Goal: Information Seeking & Learning: Understand process/instructions

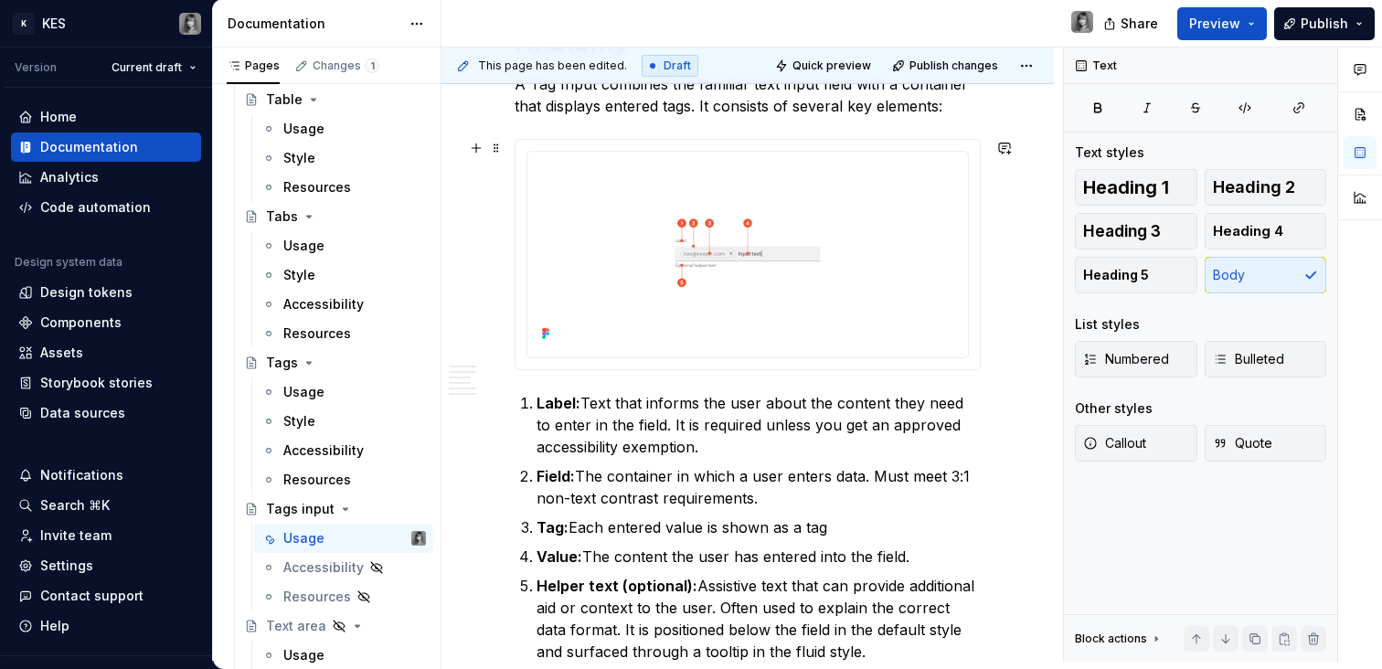
scroll to position [2150, 0]
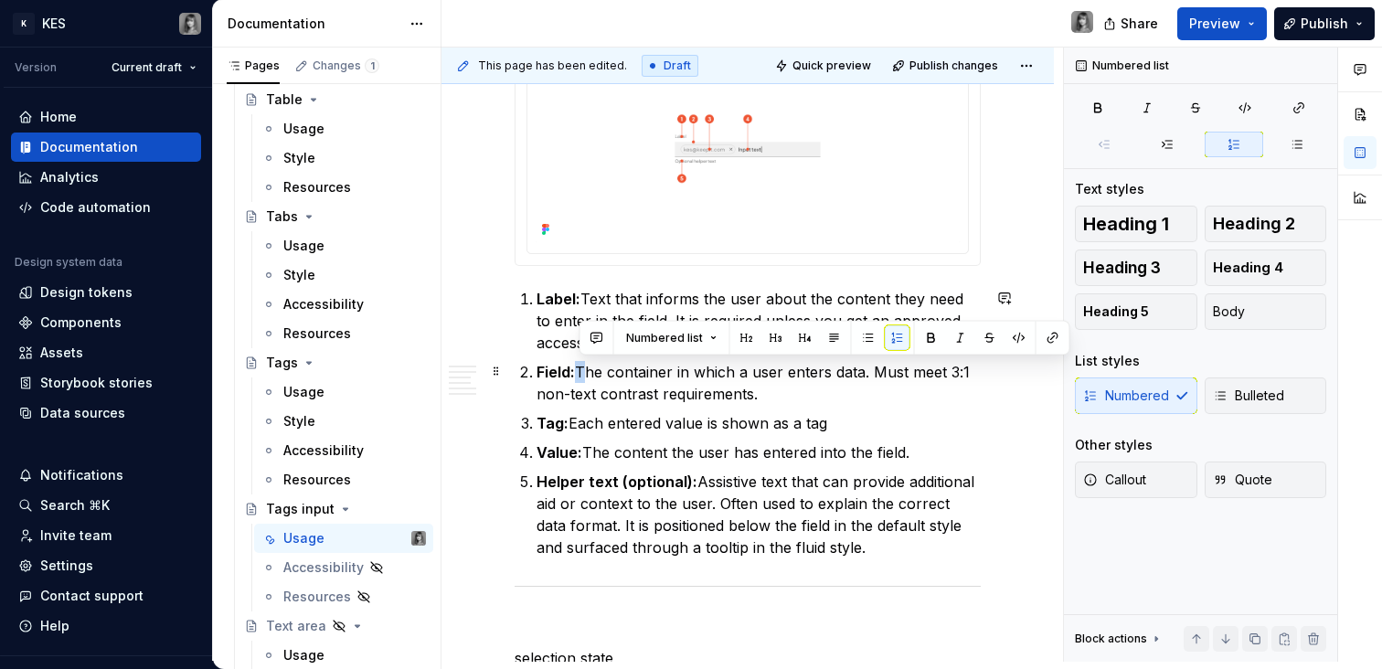
drag, startPoint x: 589, startPoint y: 367, endPoint x: 580, endPoint y: 368, distance: 9.3
click at [580, 368] on p "Field: The container in which a user enters data. Must meet 3:1 non-text contra…" at bounding box center [759, 383] width 444 height 44
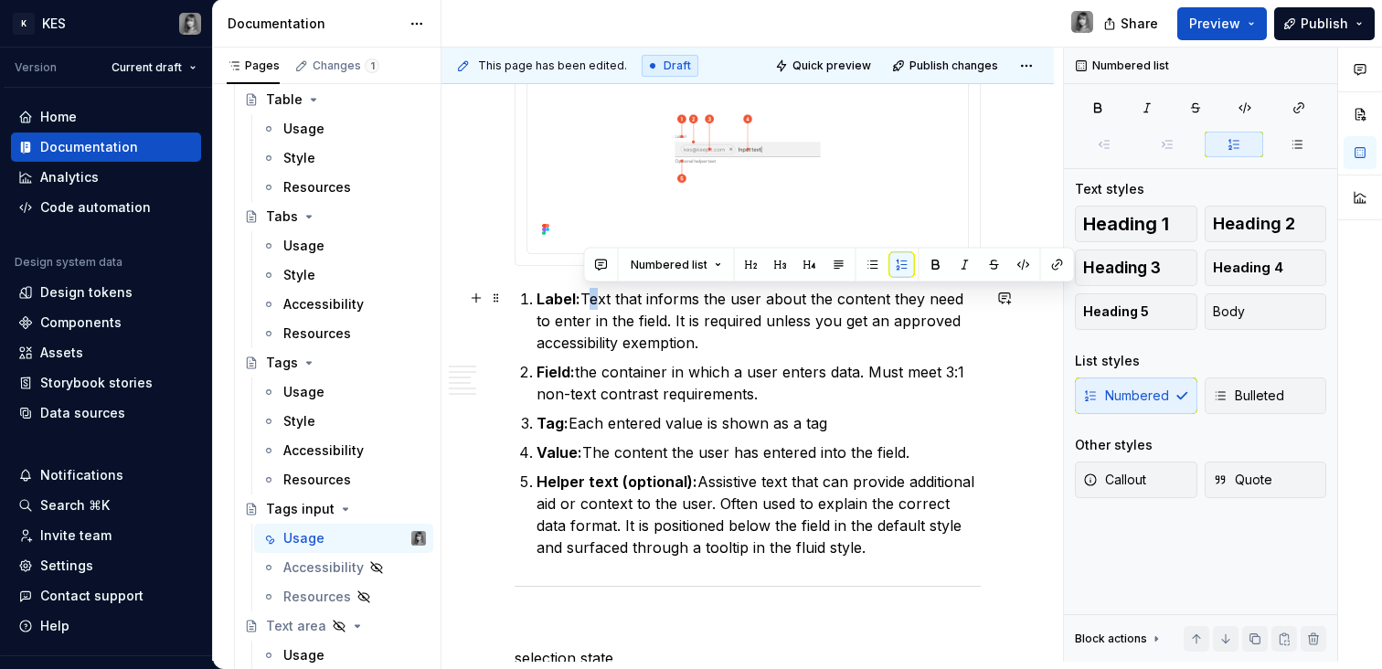
click at [584, 296] on p "Label: Text that informs the user about the content they need to enter in the f…" at bounding box center [759, 321] width 444 height 66
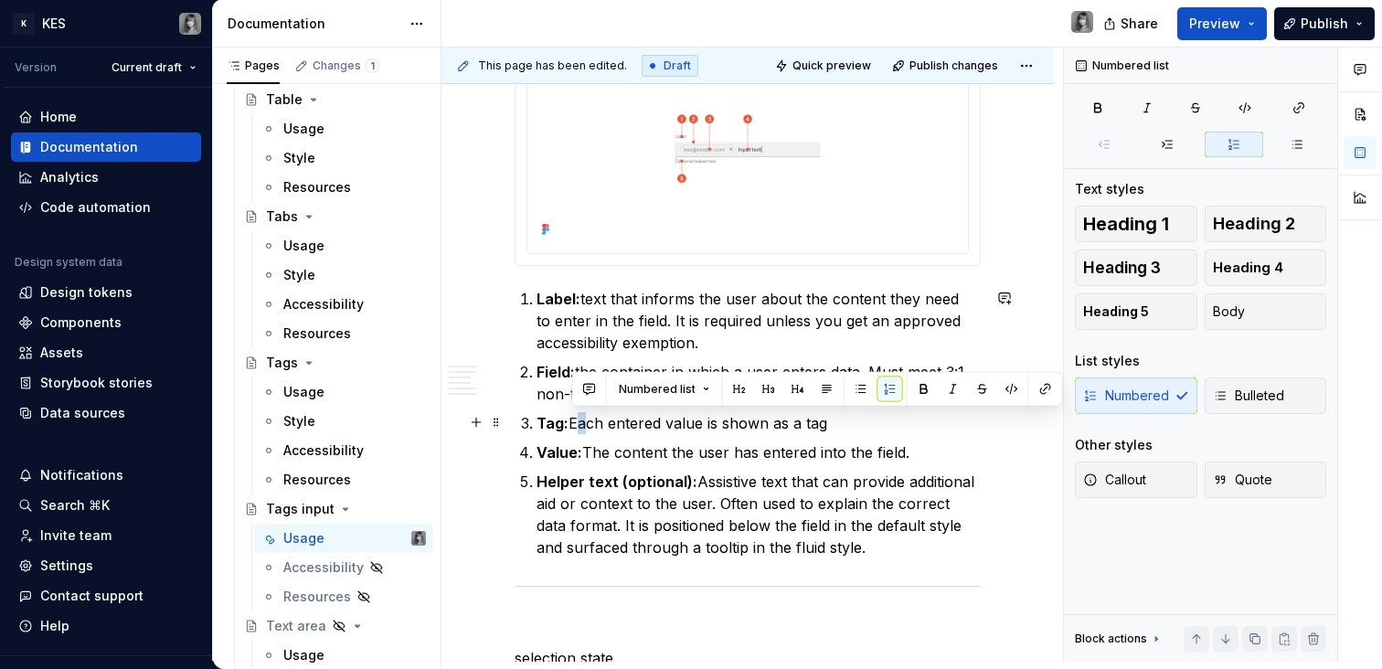
drag, startPoint x: 582, startPoint y: 427, endPoint x: 571, endPoint y: 428, distance: 11.0
click at [571, 427] on p "Tag: Each entered value is shown as a tag" at bounding box center [759, 423] width 444 height 22
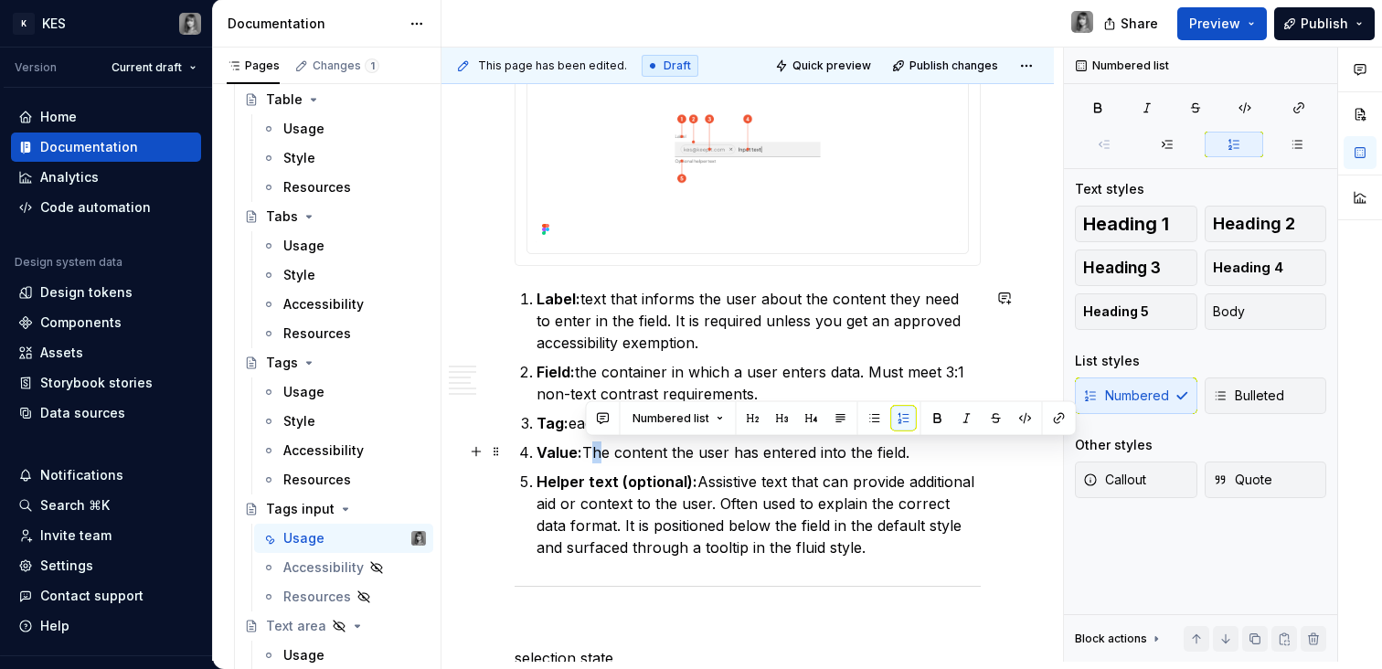
click at [592, 453] on p "Value: The content the user has entered into the field." at bounding box center [759, 453] width 444 height 22
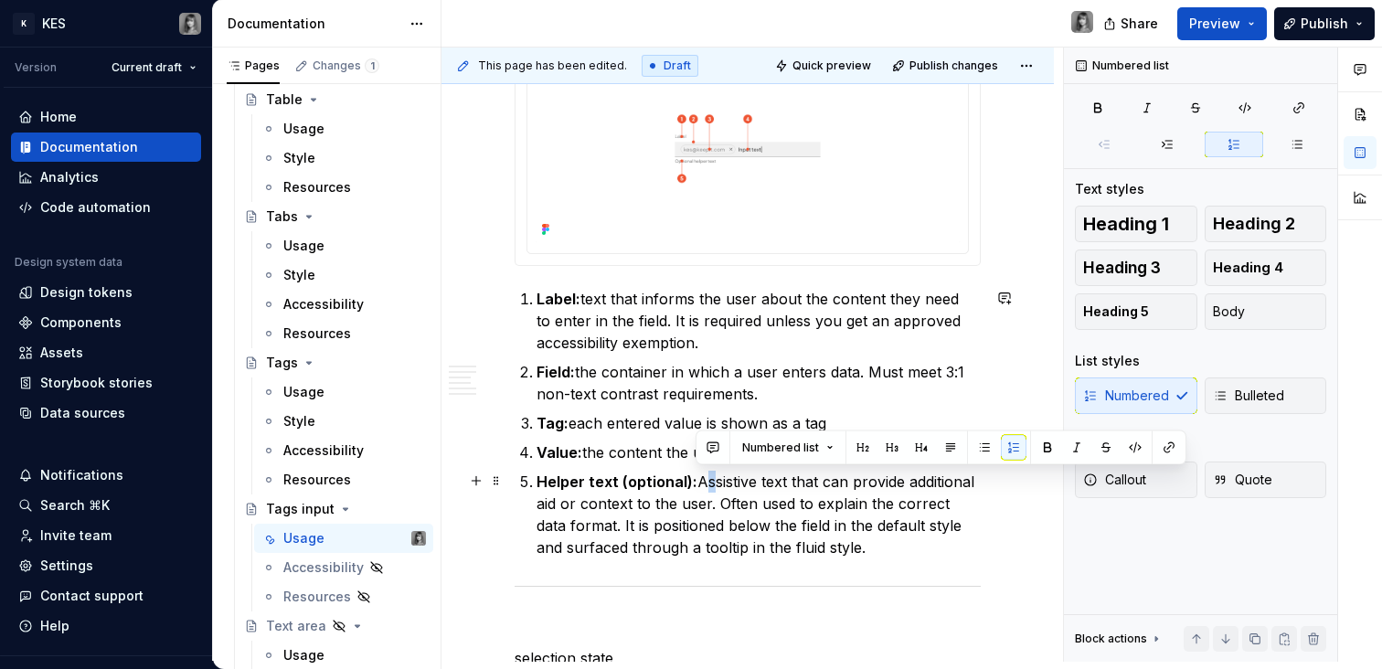
click at [702, 479] on p "Helper text (optional): Assistive text that can provide additional aid or conte…" at bounding box center [759, 515] width 444 height 88
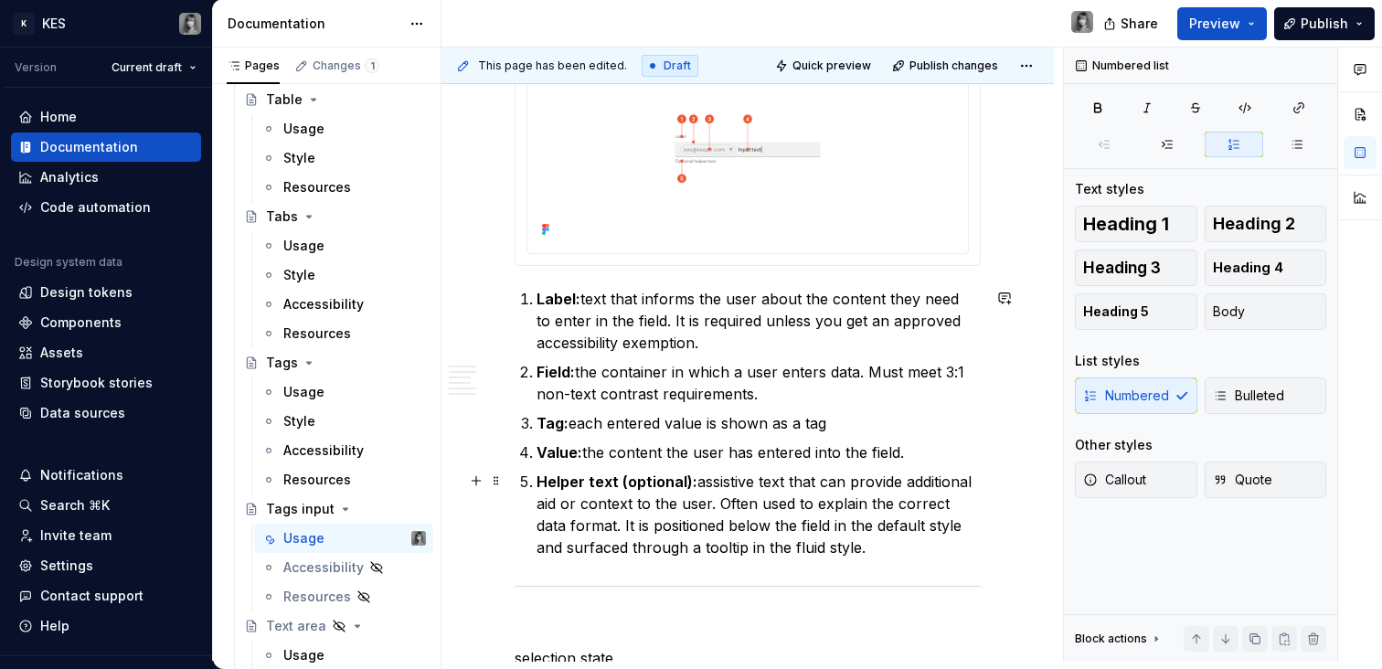
click at [799, 510] on p "Helper text (optional): assistive text that can provide additional aid or conte…" at bounding box center [759, 515] width 444 height 88
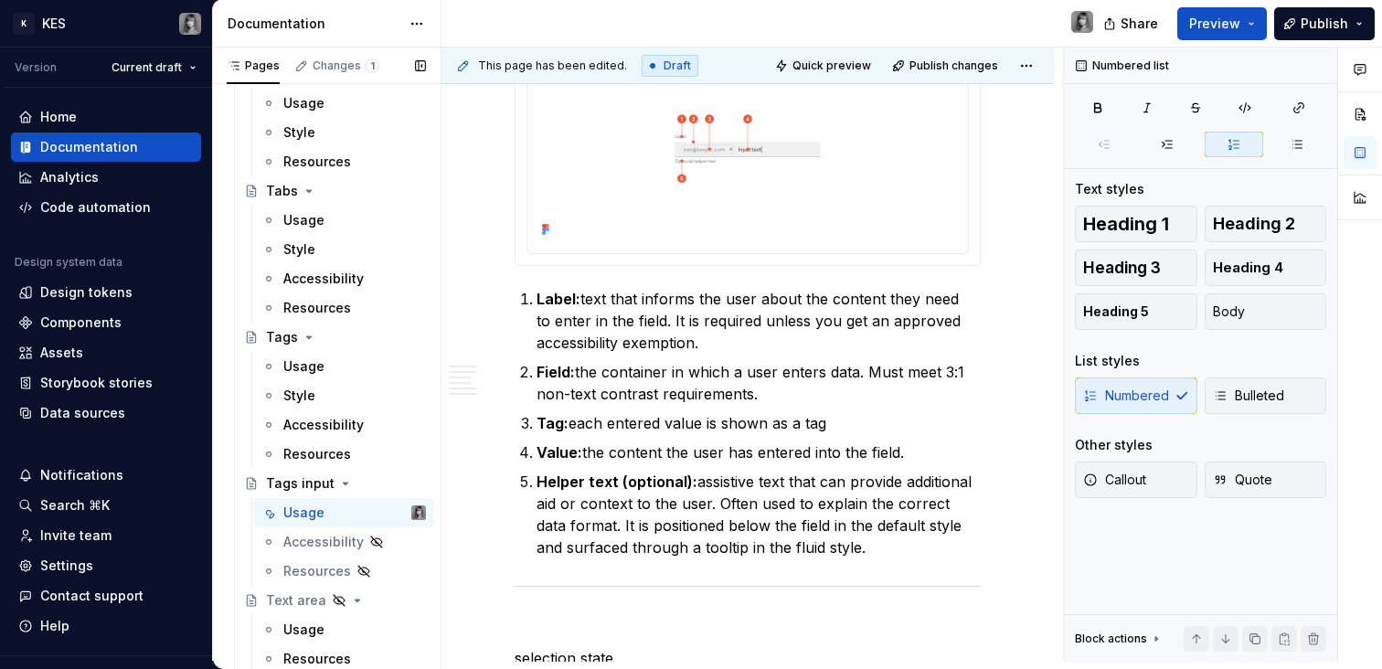
scroll to position [4871, 0]
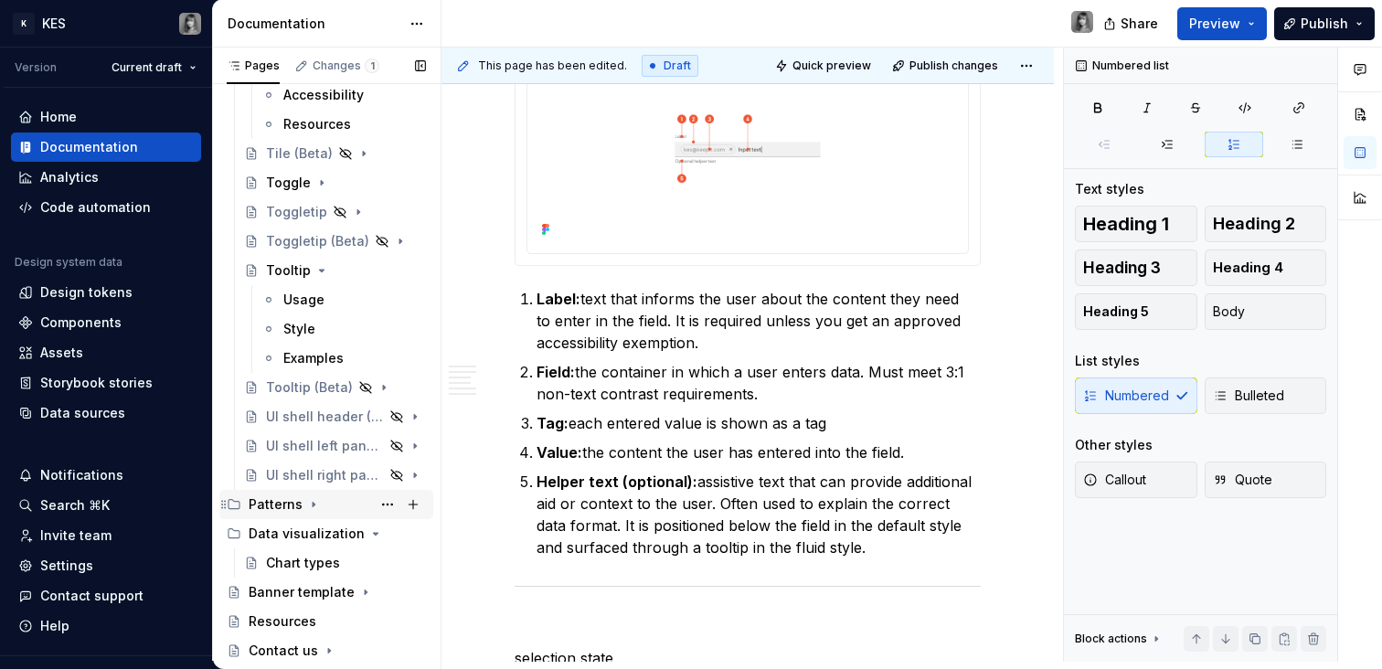
click at [312, 506] on icon "Page tree" at bounding box center [313, 504] width 15 height 15
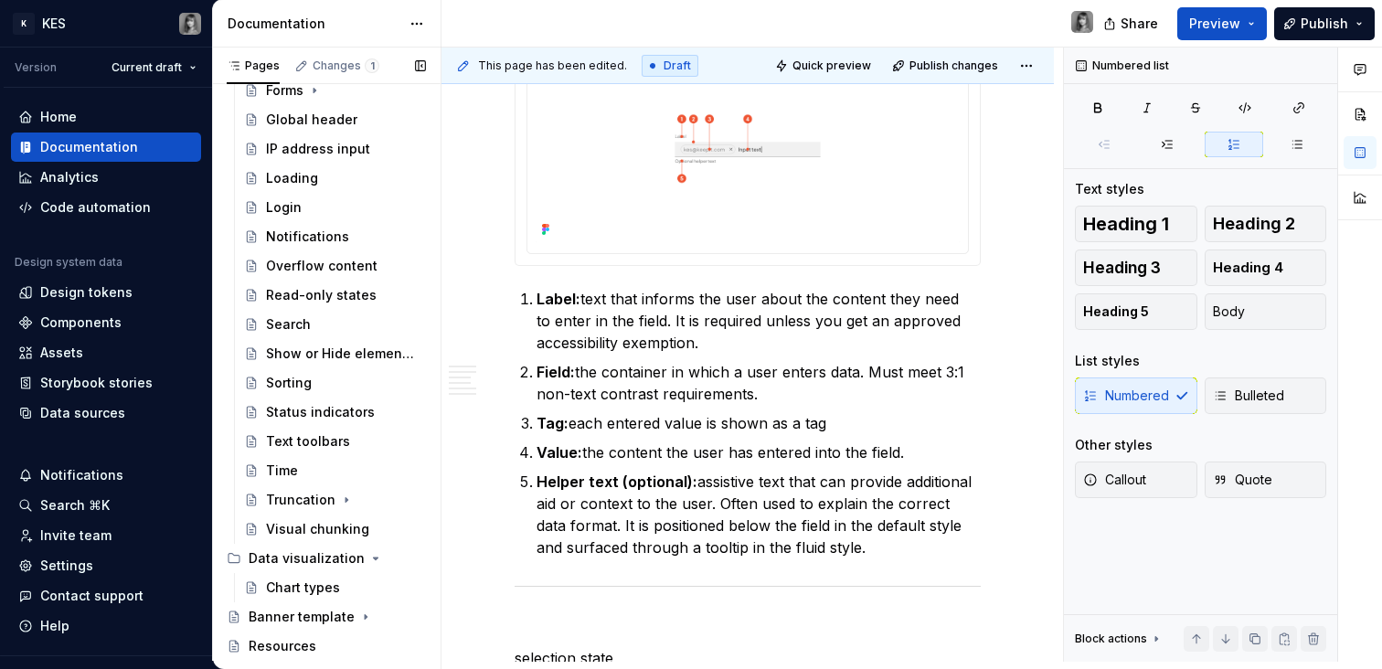
scroll to position [5244, 0]
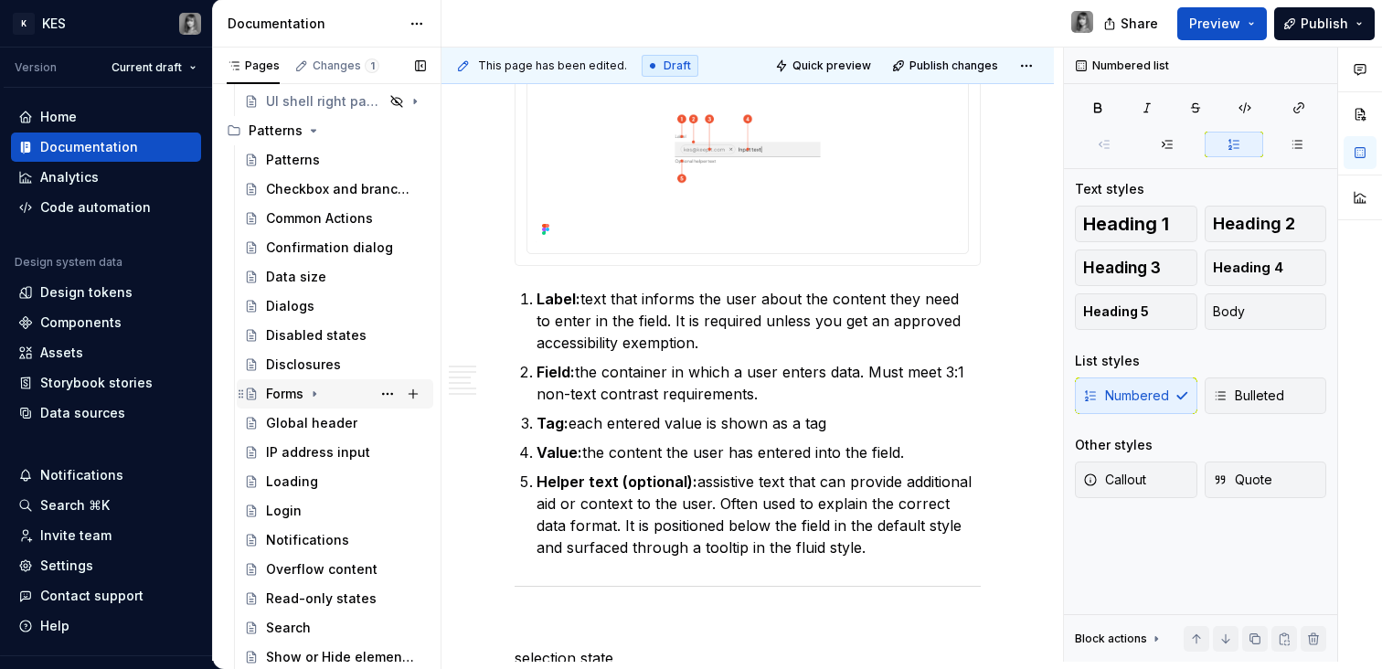
click at [314, 393] on icon "Page tree" at bounding box center [315, 394] width 2 height 5
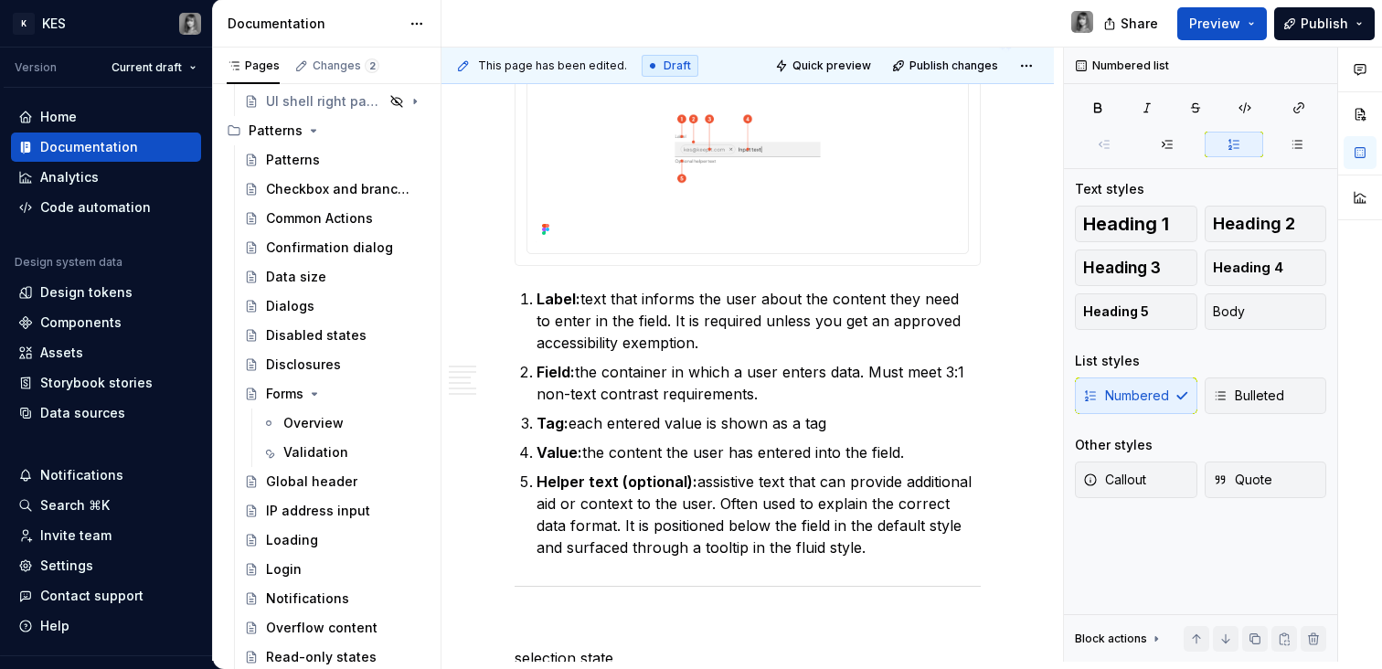
type textarea "*"
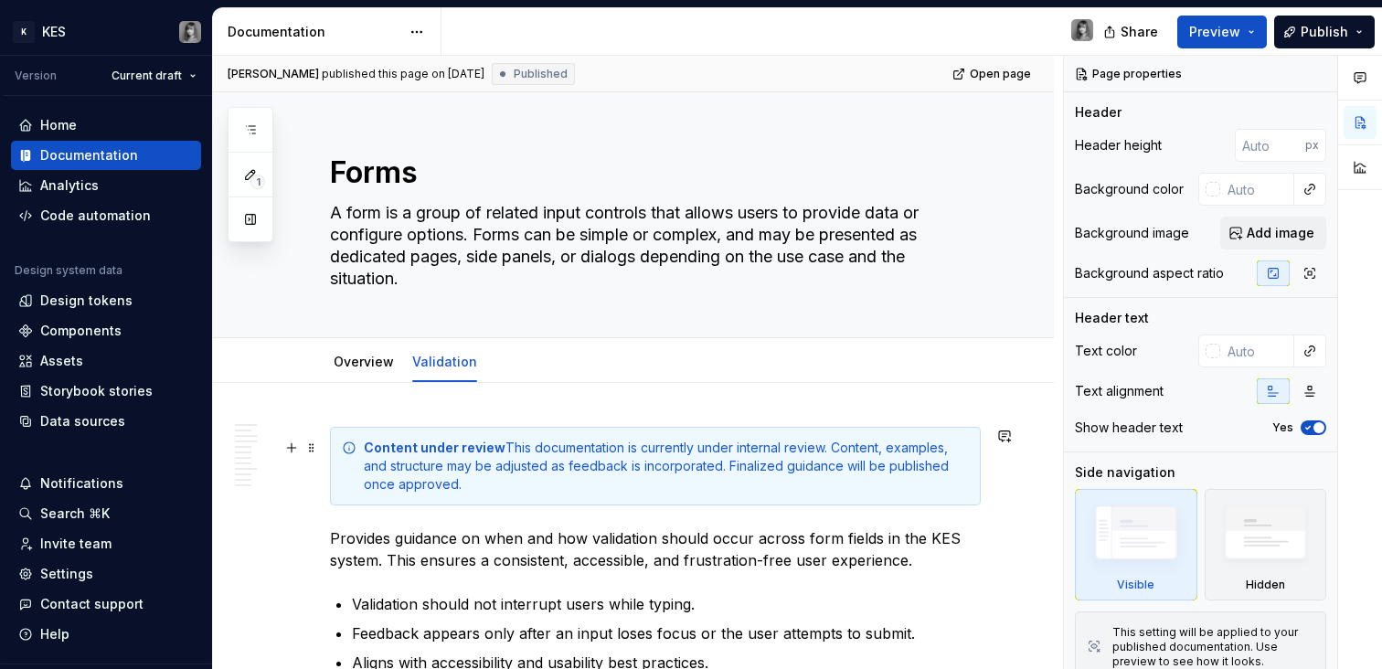
type textarea "*"
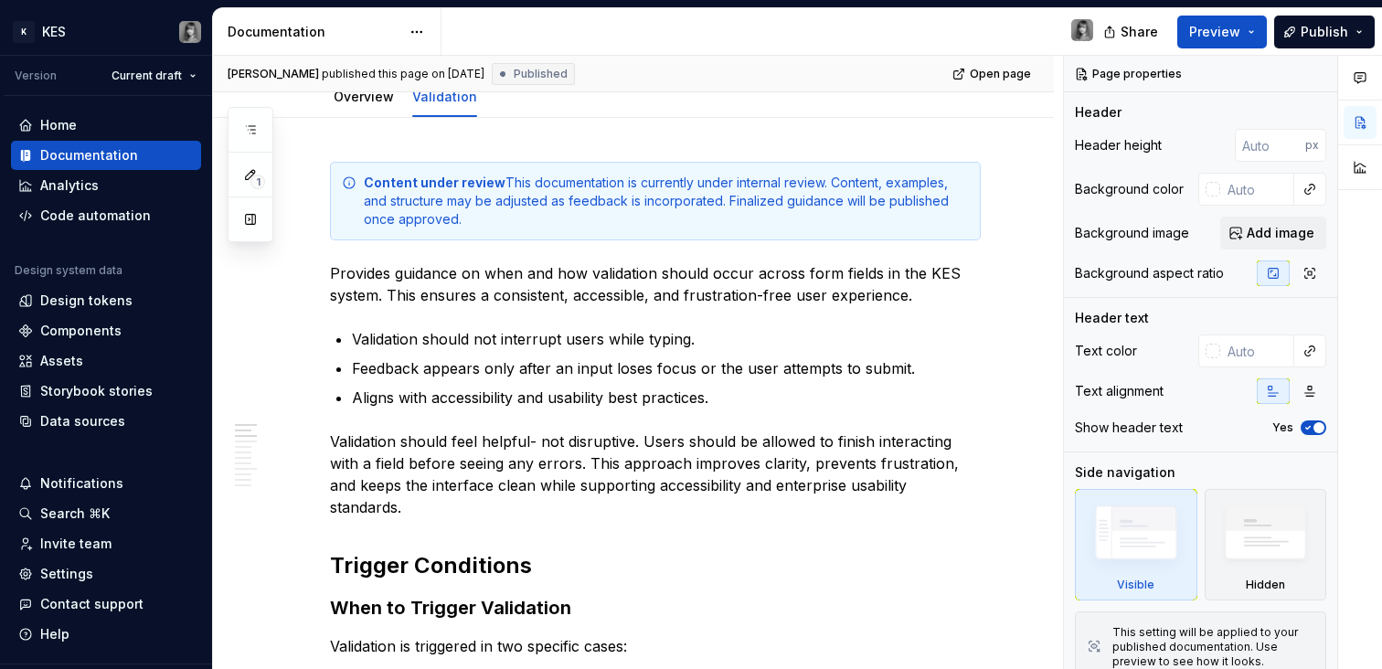
scroll to position [480, 0]
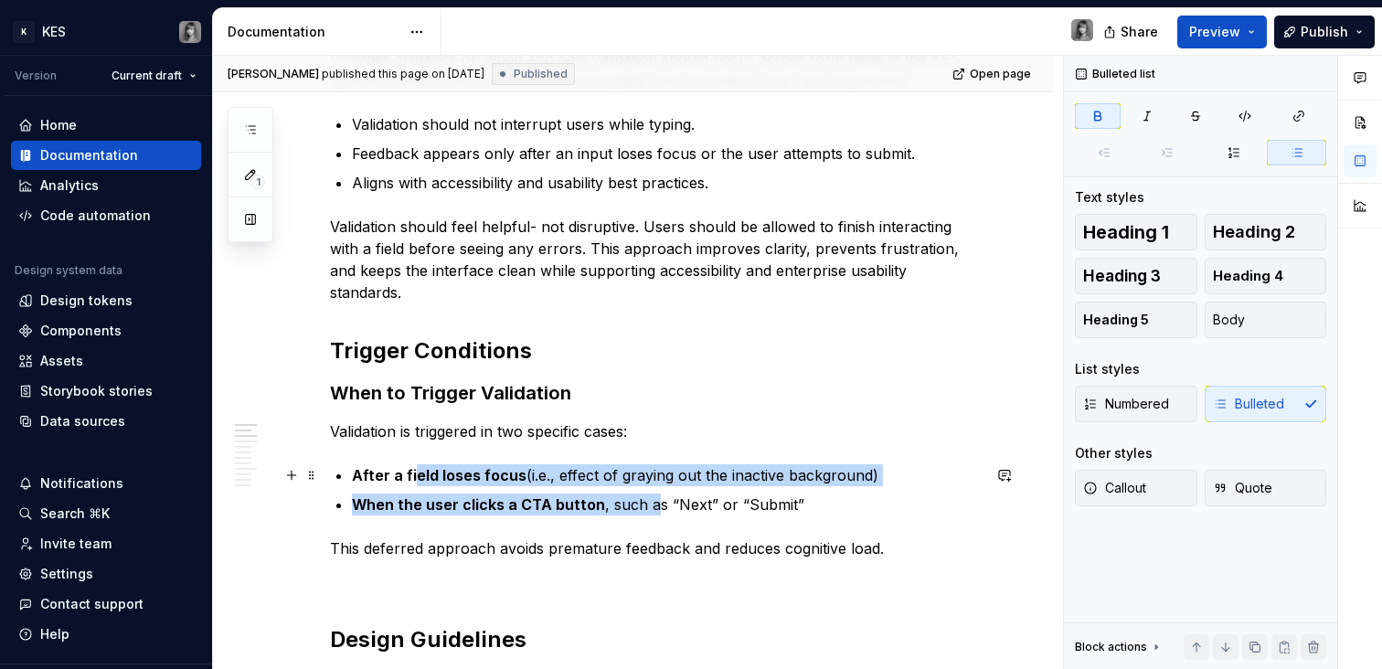
drag, startPoint x: 417, startPoint y: 472, endPoint x: 650, endPoint y: 508, distance: 236.0
click at [650, 508] on ul "After a field loses focus (i.e., effect of graying out the inactive background)…" at bounding box center [666, 489] width 629 height 51
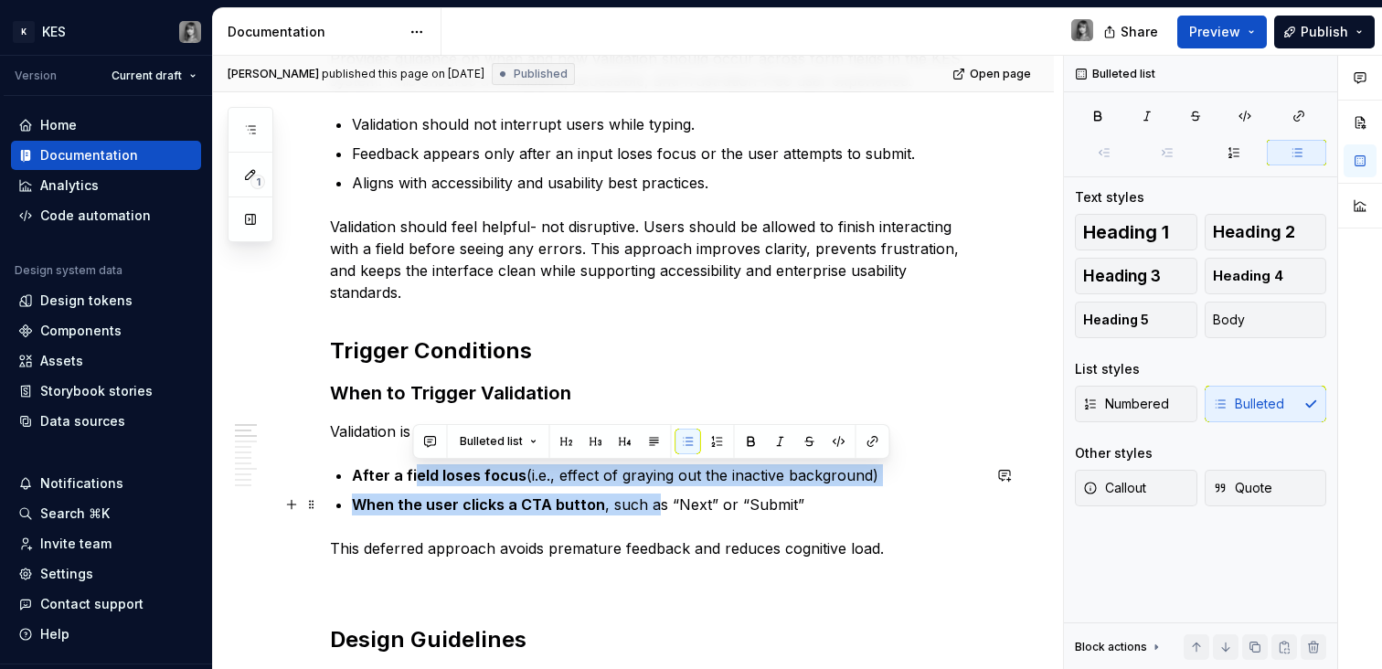
click at [650, 508] on p "When the user clicks a CTA button , such as “Next” or “Submit”" at bounding box center [666, 505] width 629 height 22
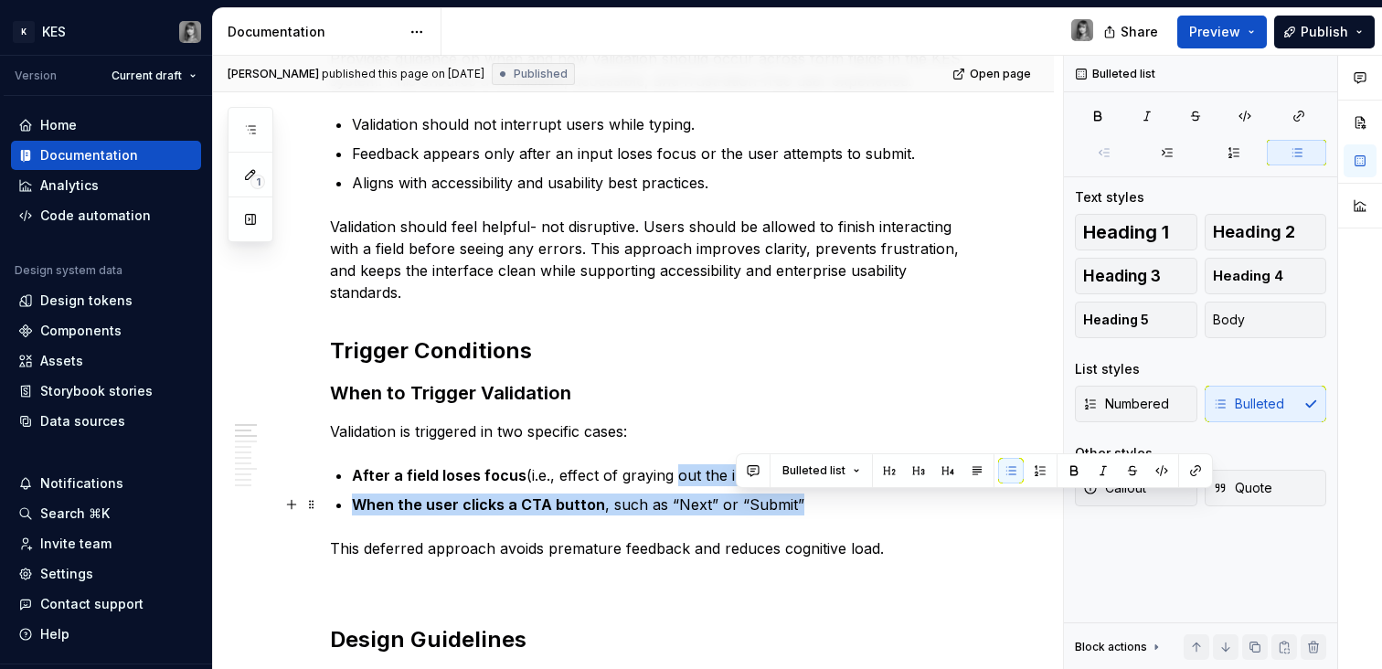
drag, startPoint x: 740, startPoint y: 499, endPoint x: 671, endPoint y: 484, distance: 70.3
click at [671, 484] on ul "After a field loses focus (i.e., effect of graying out the inactive background)…" at bounding box center [666, 489] width 629 height 51
click at [671, 484] on p "After a field loses focus (i.e., effect of graying out the inactive background)" at bounding box center [666, 475] width 629 height 22
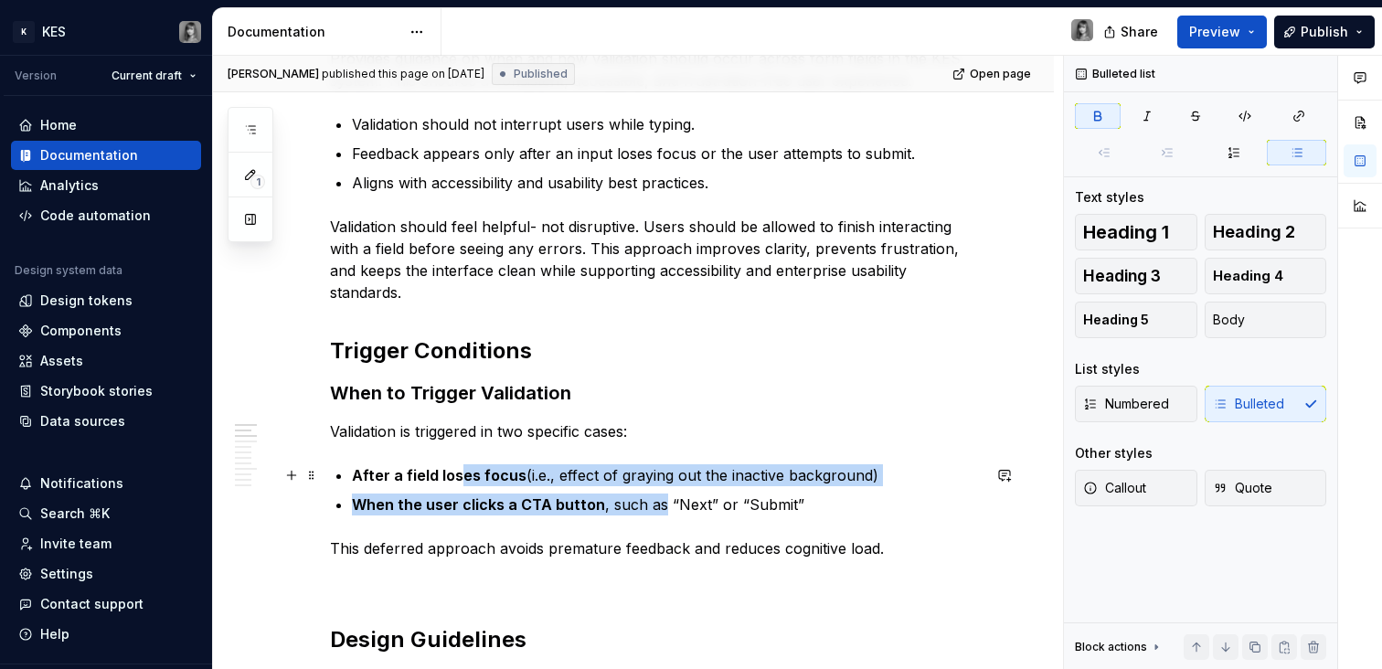
drag, startPoint x: 458, startPoint y: 479, endPoint x: 661, endPoint y: 505, distance: 204.5
click at [661, 505] on ul "After a field loses focus (i.e., effect of graying out the inactive background)…" at bounding box center [666, 489] width 629 height 51
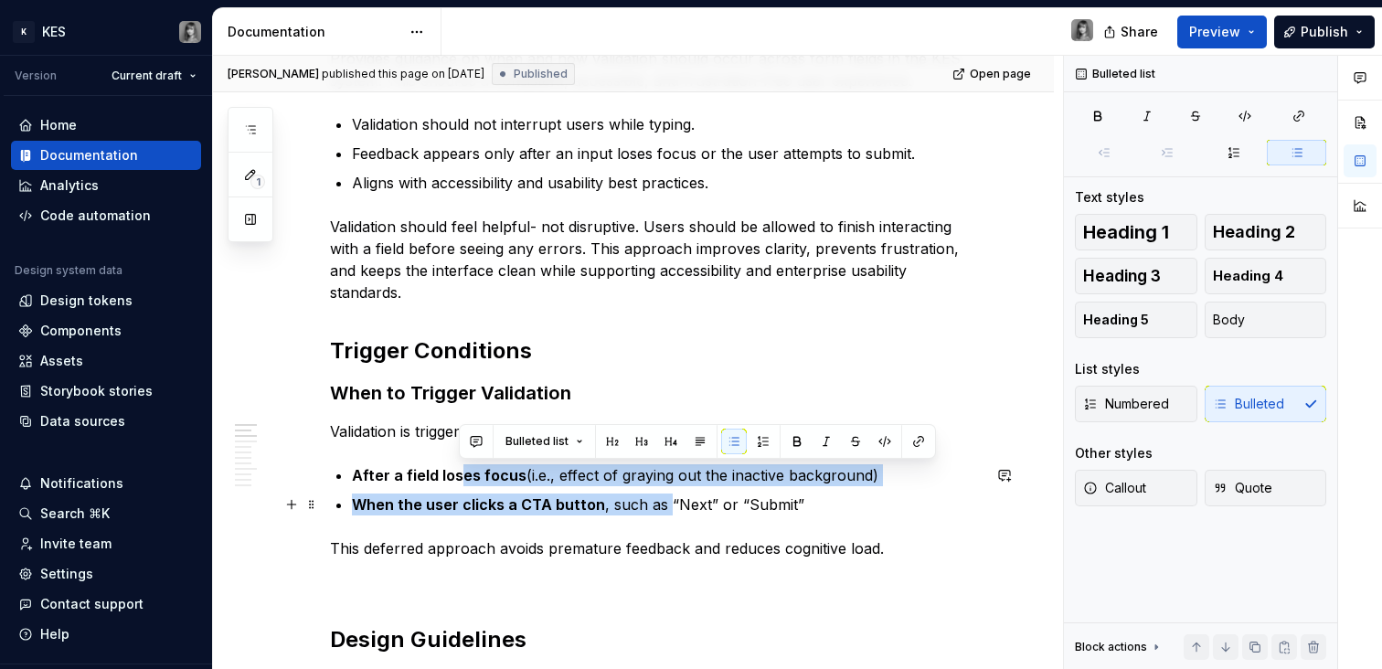
click at [661, 505] on p "When the user clicks a CTA button , such as “Next” or “Submit”" at bounding box center [666, 505] width 629 height 22
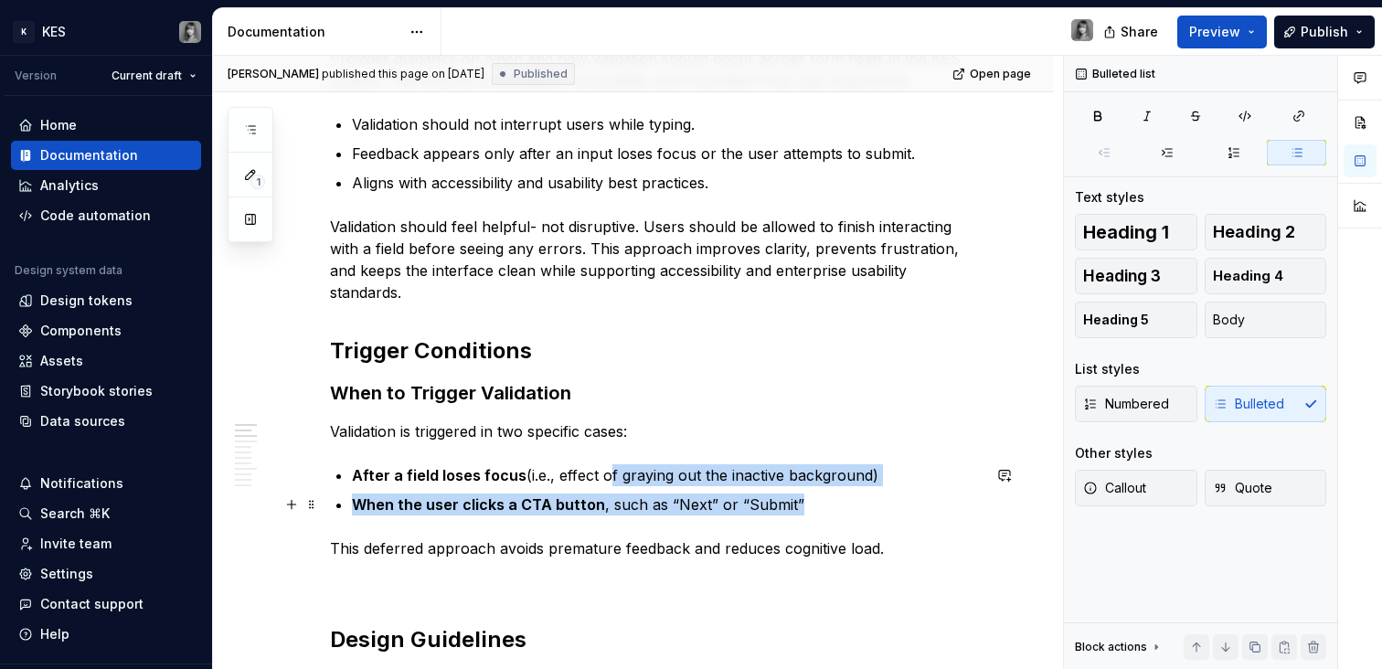
drag, startPoint x: 802, startPoint y: 507, endPoint x: 603, endPoint y: 481, distance: 200.1
click at [603, 481] on ul "After a field loses focus (i.e., effect of graying out the inactive background)…" at bounding box center [666, 489] width 629 height 51
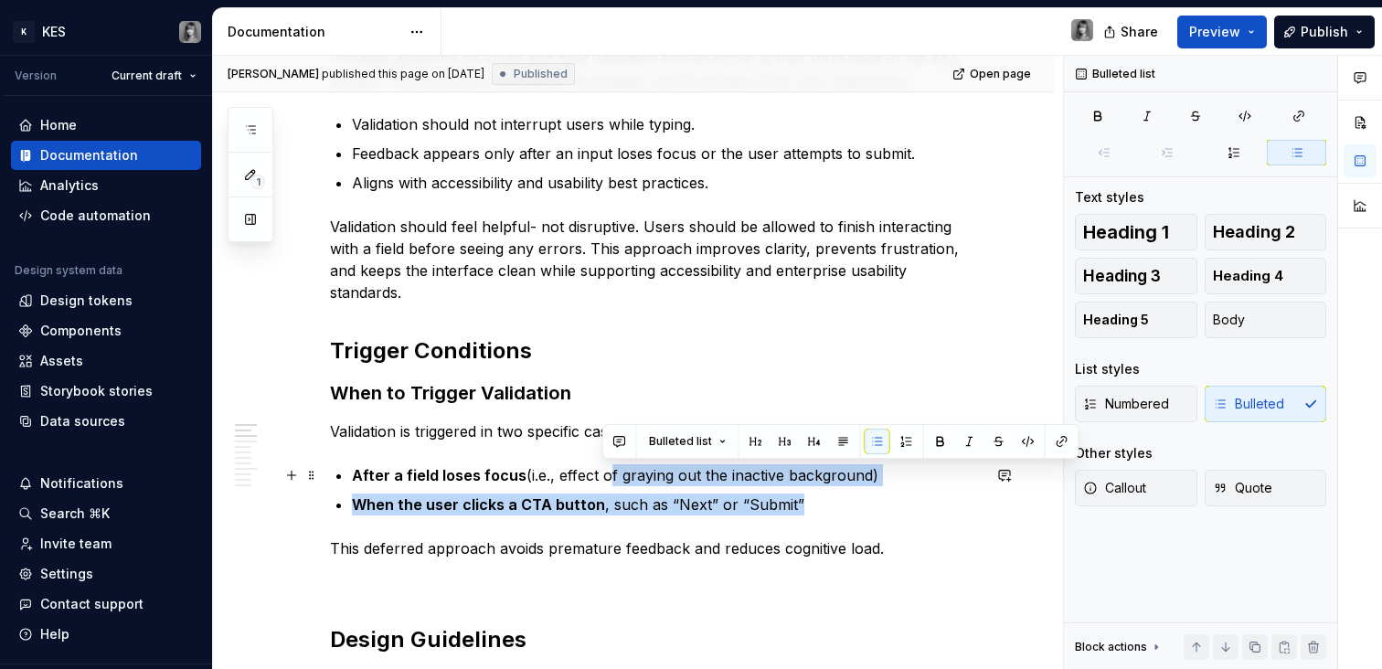
click at [603, 481] on p "After a field loses focus (i.e., effect of graying out the inactive background)" at bounding box center [666, 475] width 629 height 22
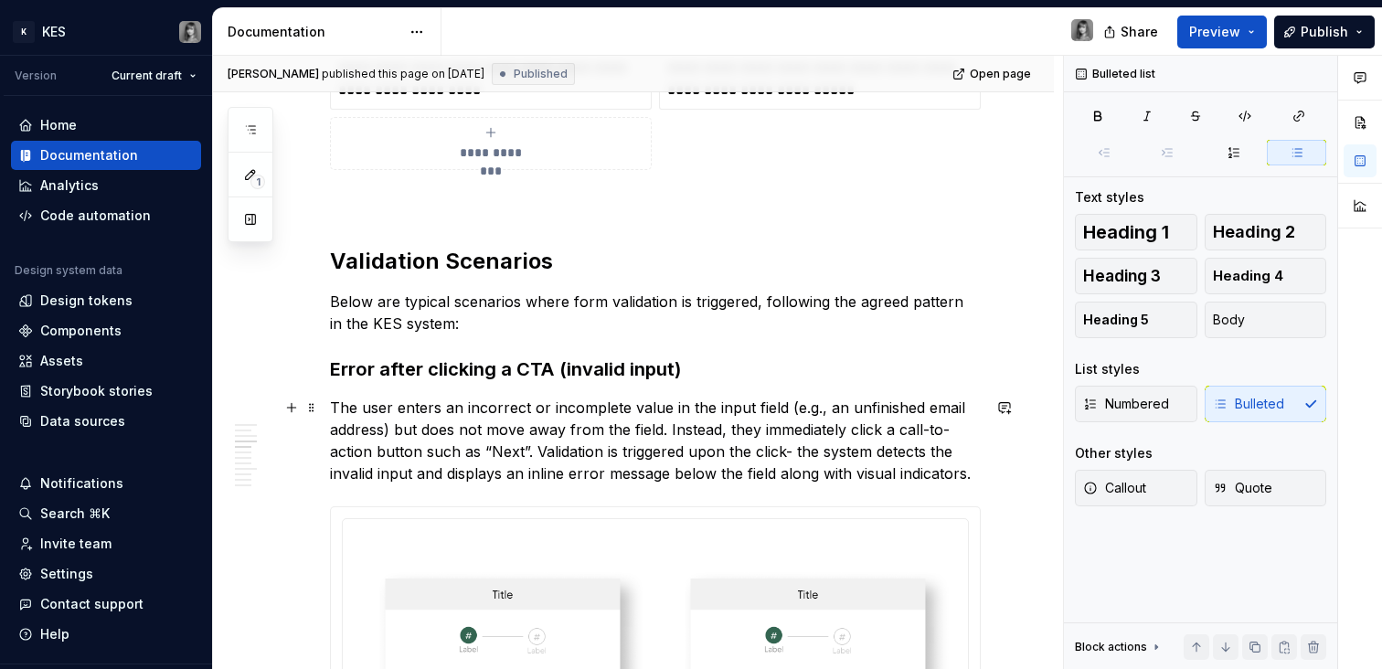
scroll to position [1656, 0]
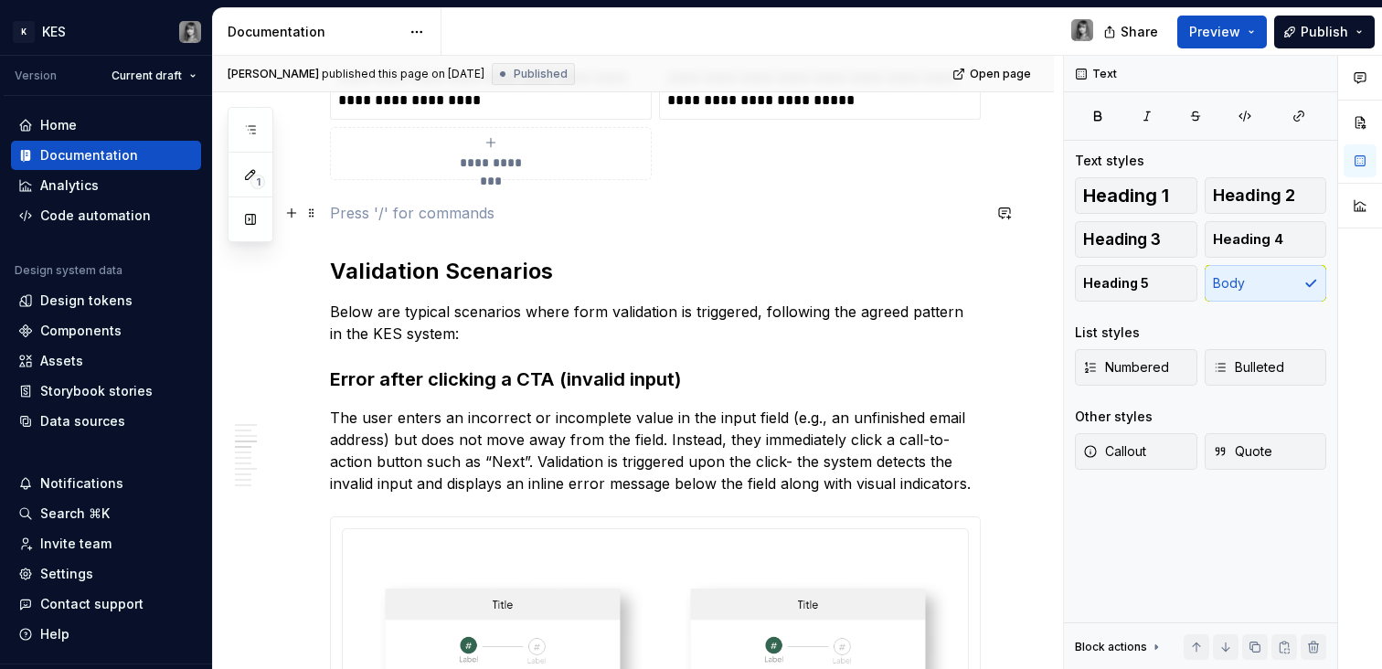
click at [555, 211] on p at bounding box center [655, 213] width 651 height 22
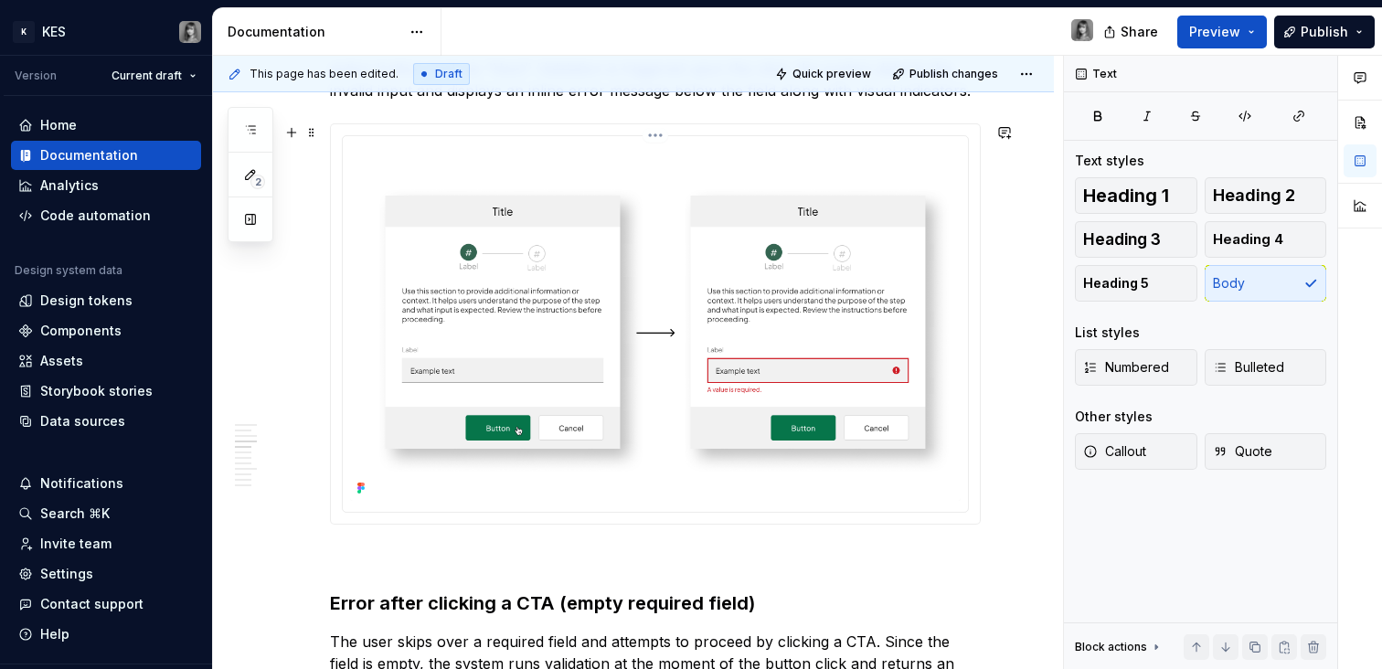
scroll to position [1367, 0]
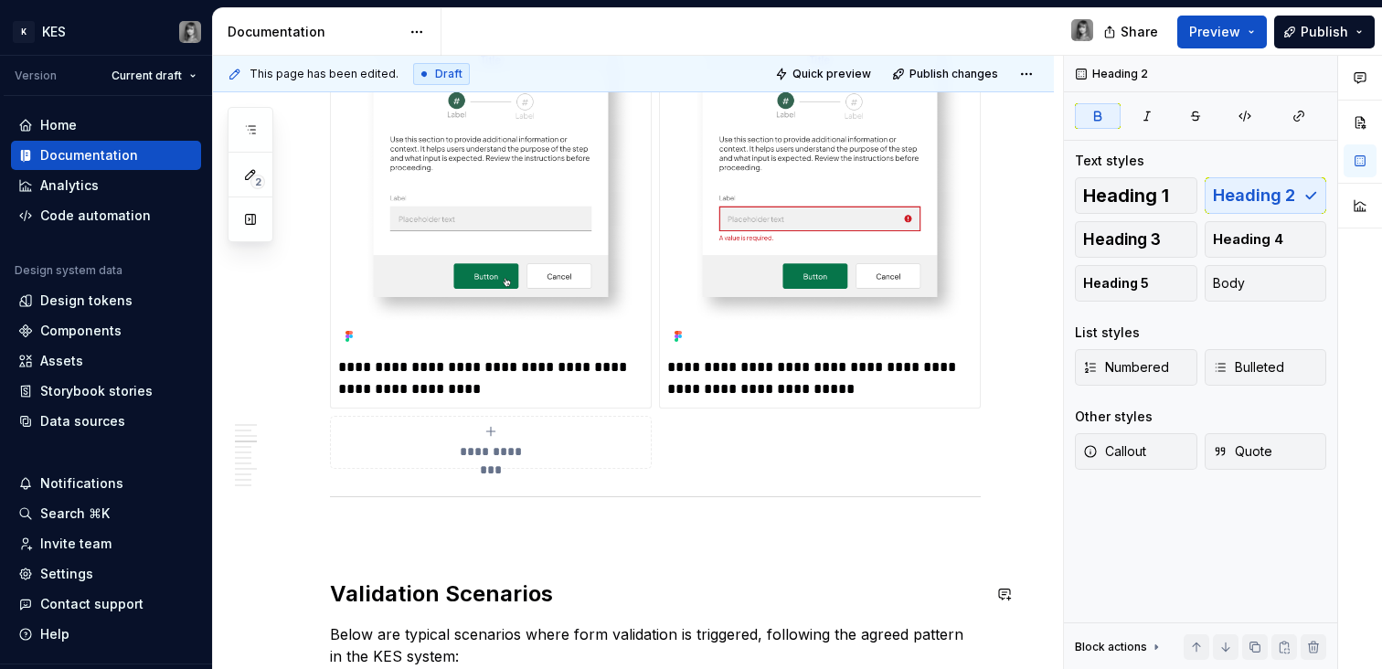
click at [473, 580] on h2 "Validation Scenarios" at bounding box center [655, 594] width 651 height 29
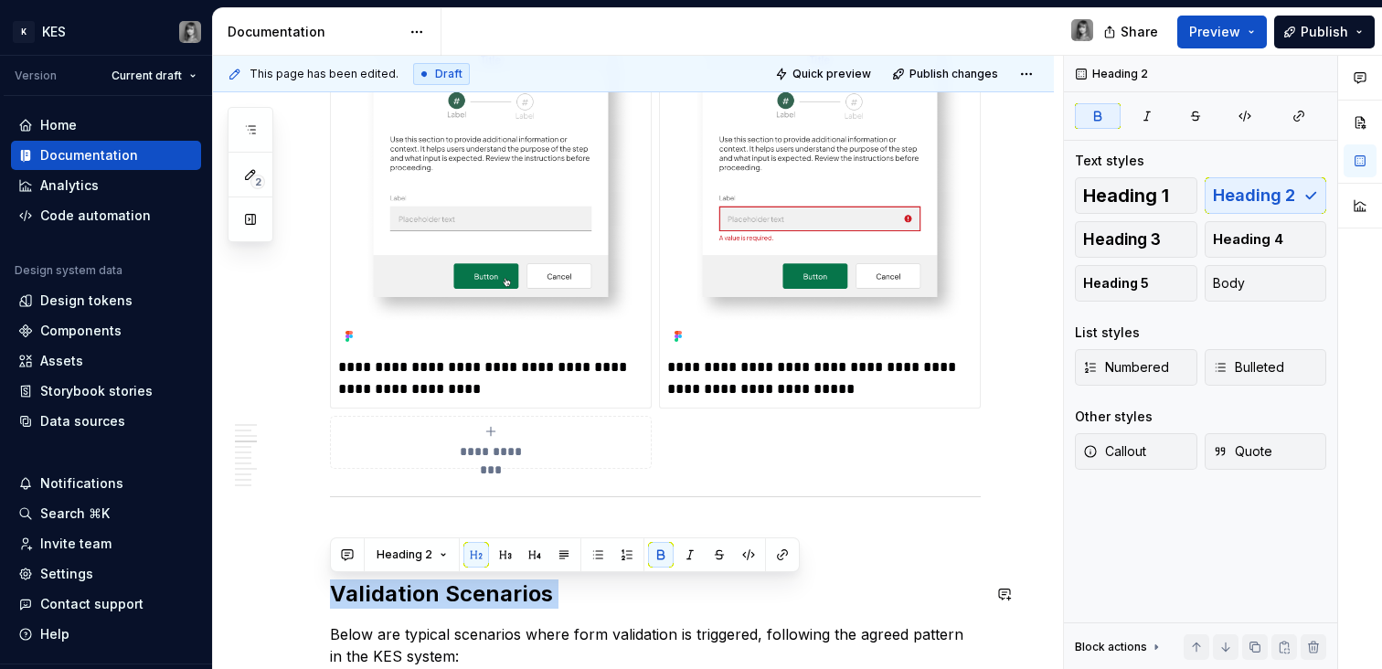
click at [472, 585] on strong "Validation Scenarios" at bounding box center [441, 593] width 223 height 27
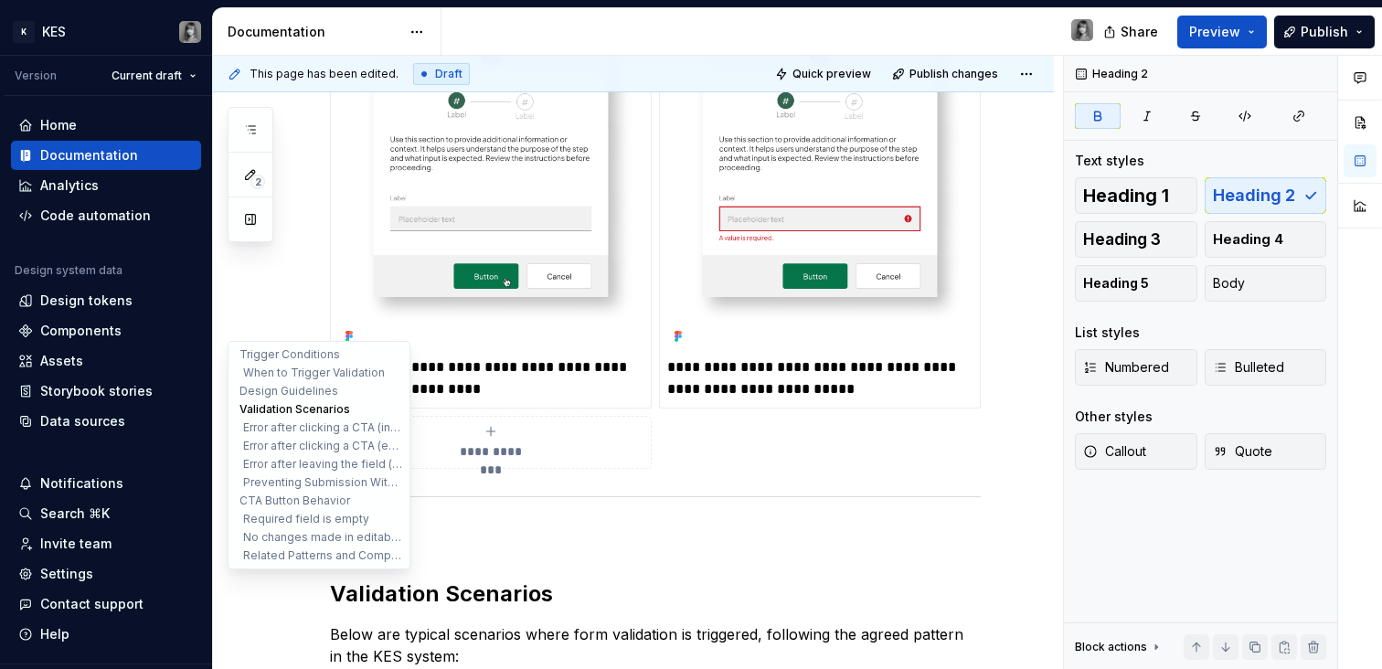
click at [293, 411] on button "Validation Scenarios" at bounding box center [319, 409] width 174 height 18
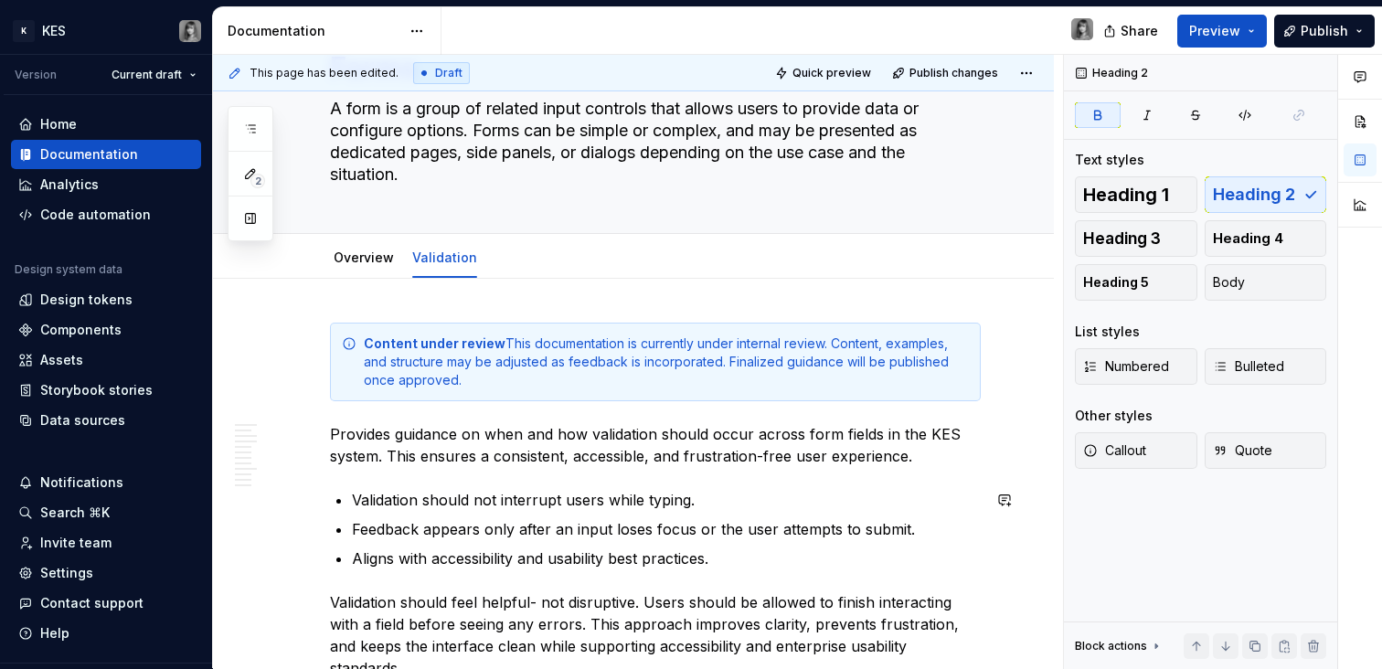
scroll to position [0, 0]
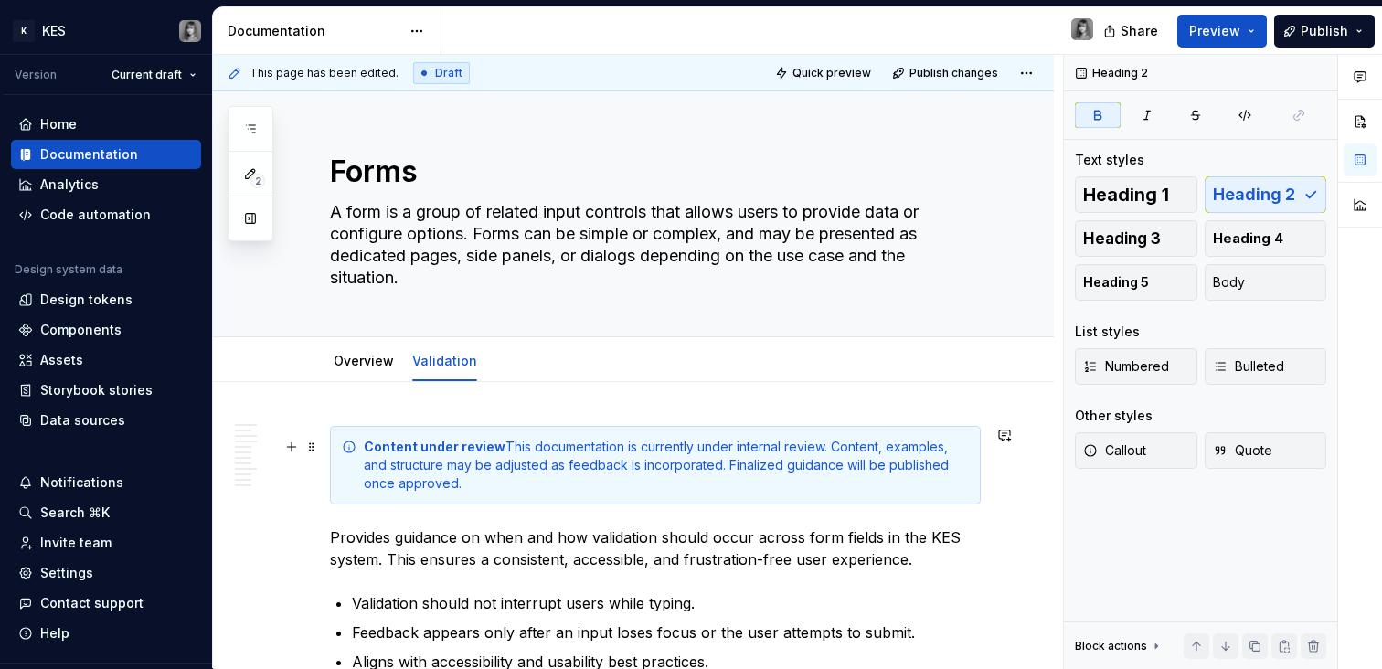
click at [516, 557] on p "Provides guidance on when and how validation should occur across form fields in…" at bounding box center [655, 549] width 651 height 44
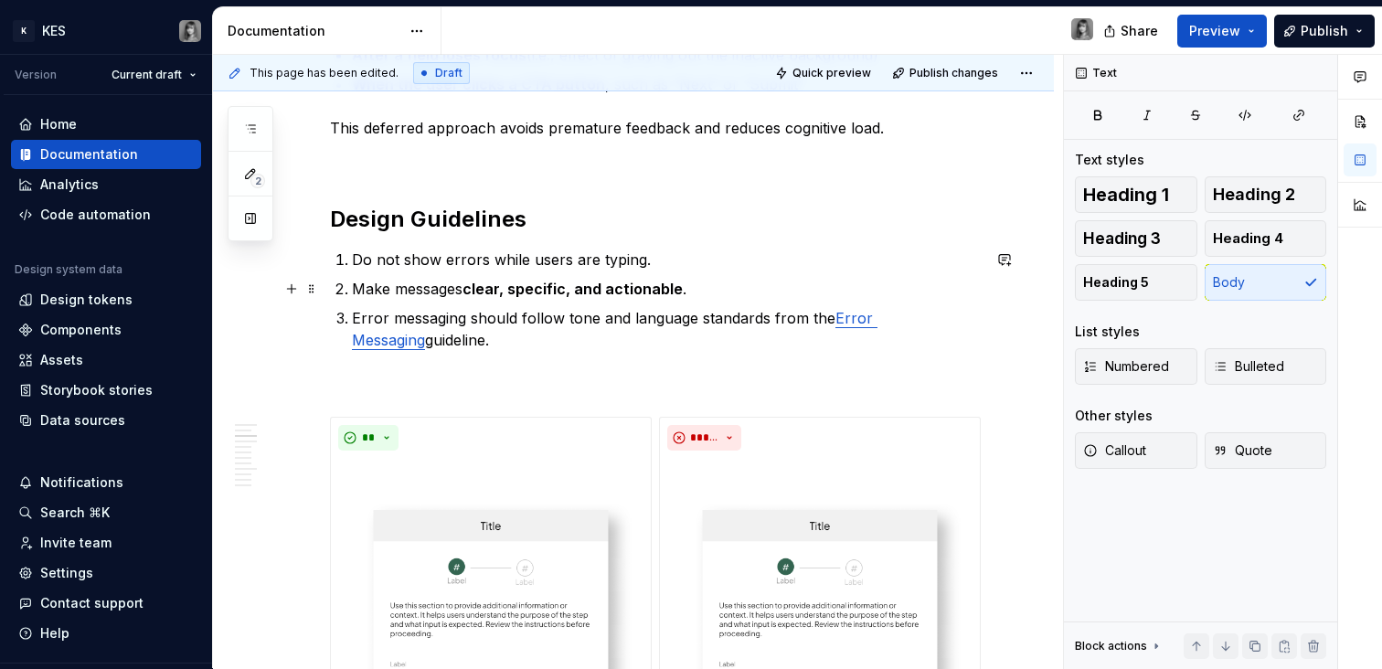
scroll to position [1620, 0]
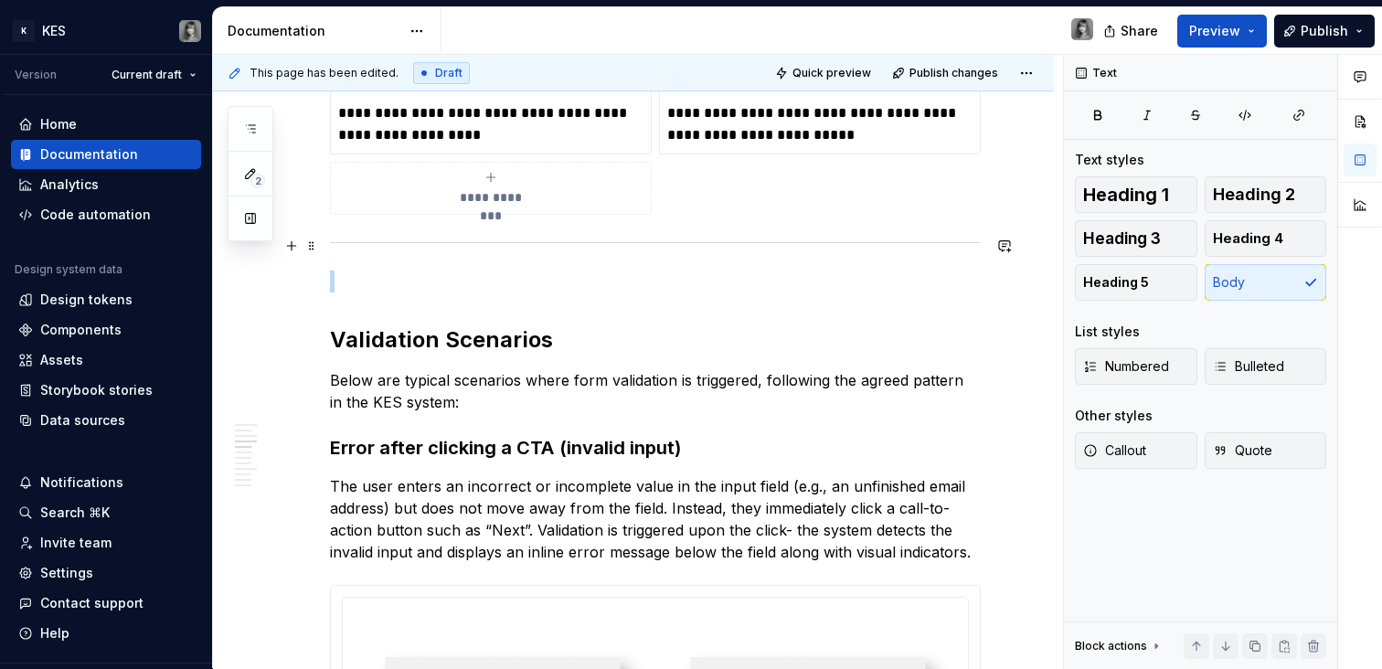
click at [566, 244] on div at bounding box center [655, 243] width 651 height 12
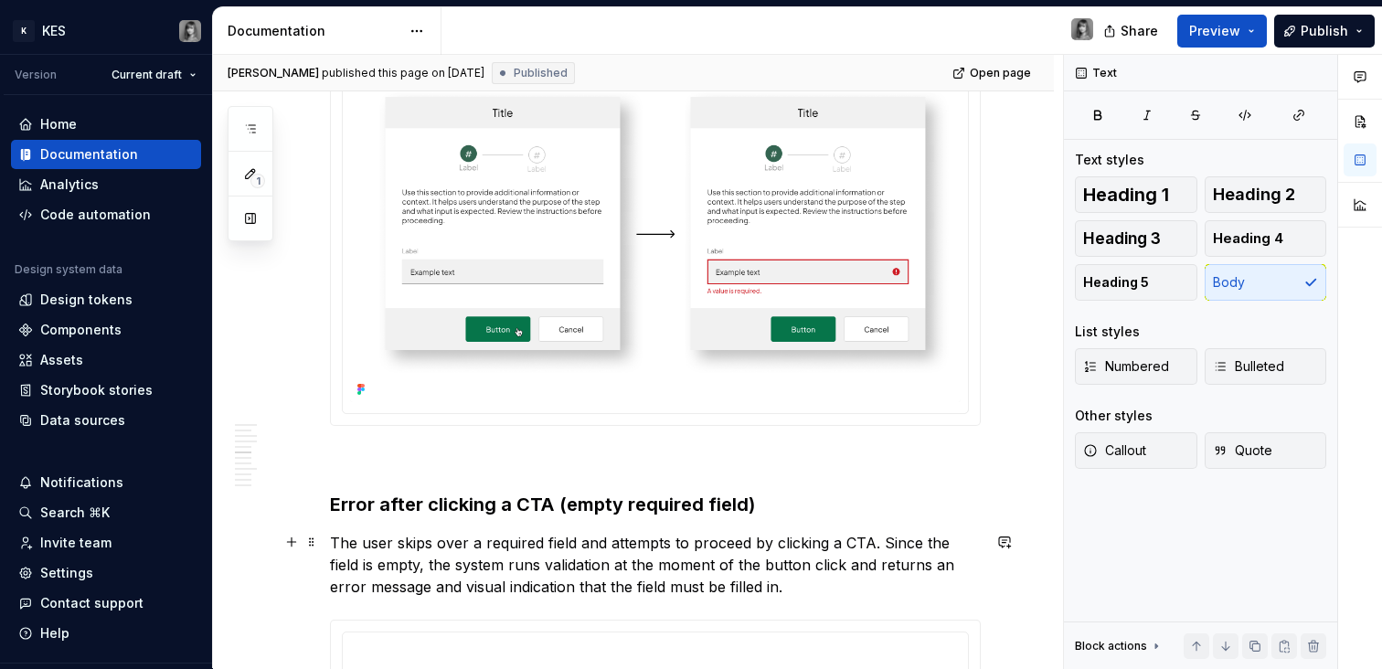
scroll to position [2280, 0]
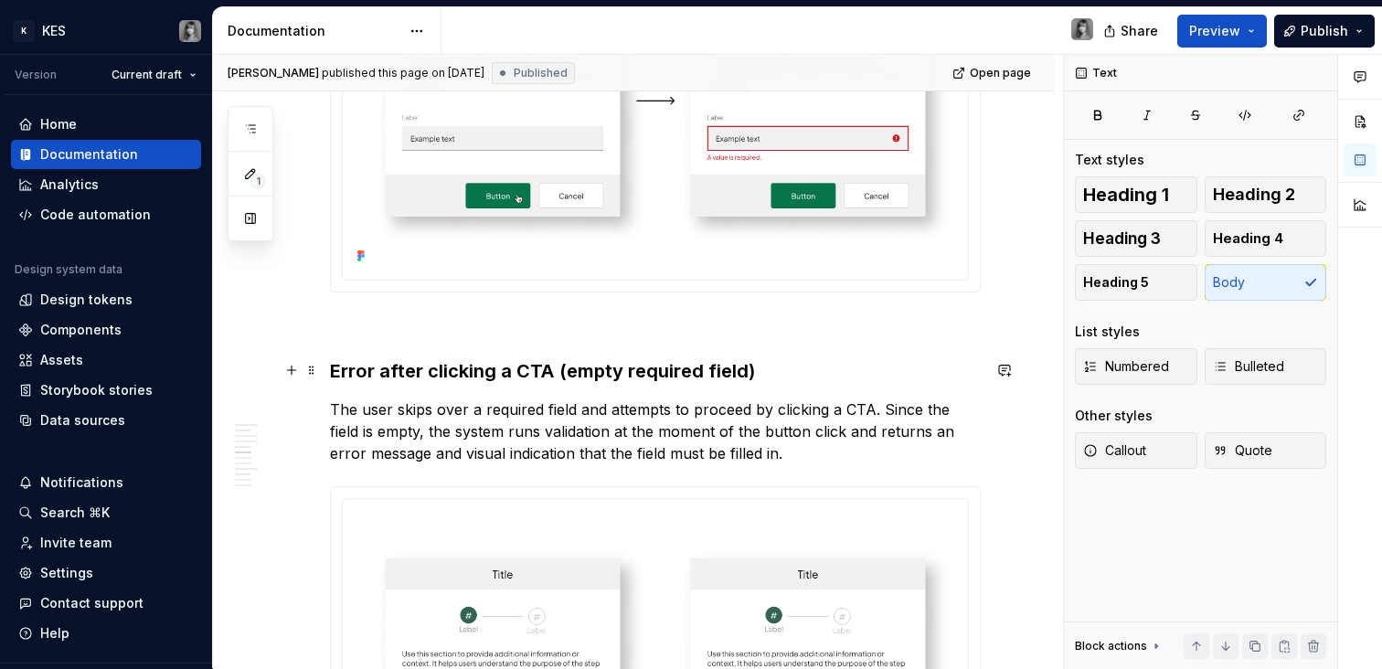
click at [678, 376] on strong "Error after clicking a CTA (empty required field)" at bounding box center [542, 371] width 425 height 22
click at [652, 333] on p at bounding box center [655, 325] width 651 height 22
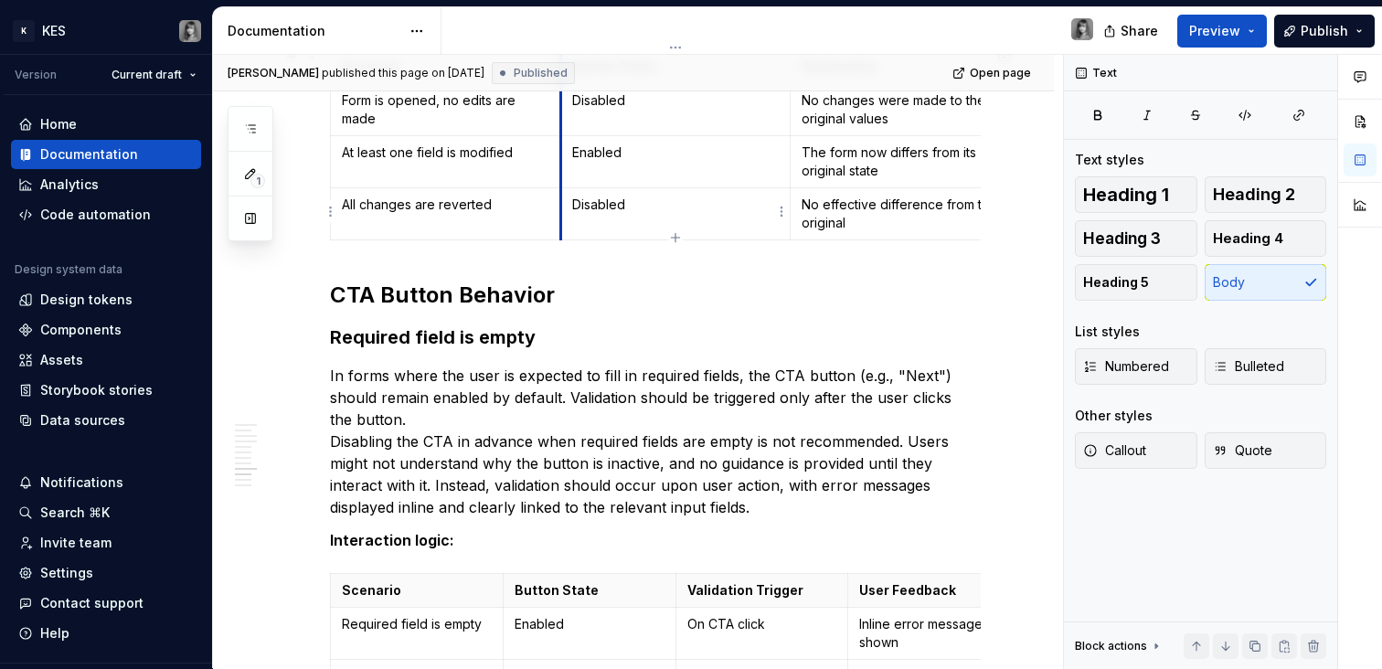
scroll to position [4105, 0]
click at [333, 298] on strong "CTA Button Behavior" at bounding box center [442, 295] width 225 height 27
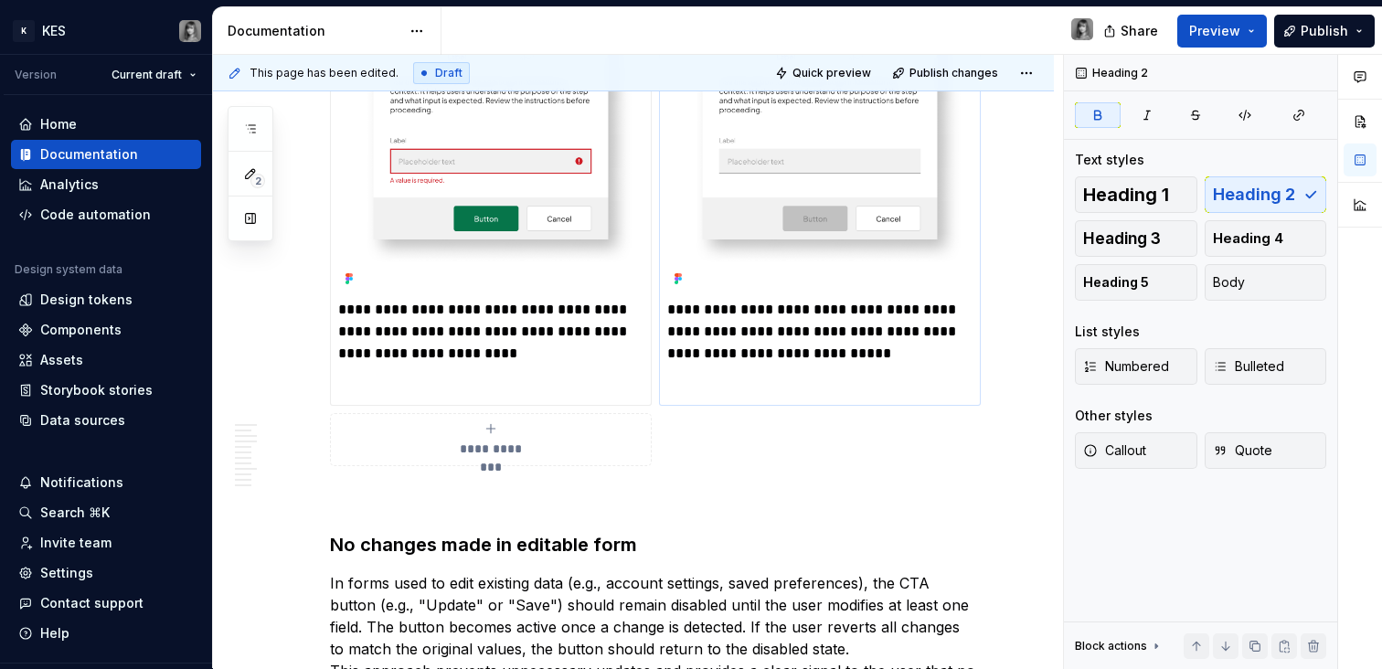
scroll to position [5188, 0]
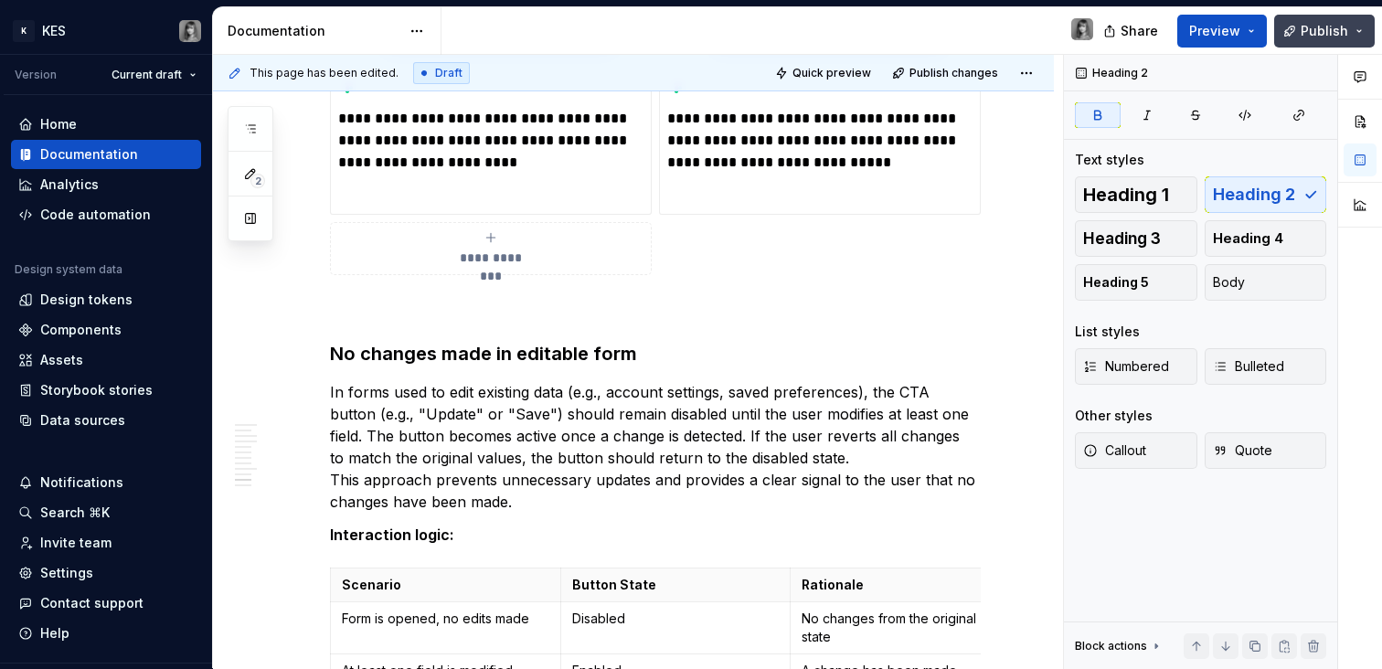
click at [1360, 39] on button "Publish" at bounding box center [1324, 31] width 101 height 33
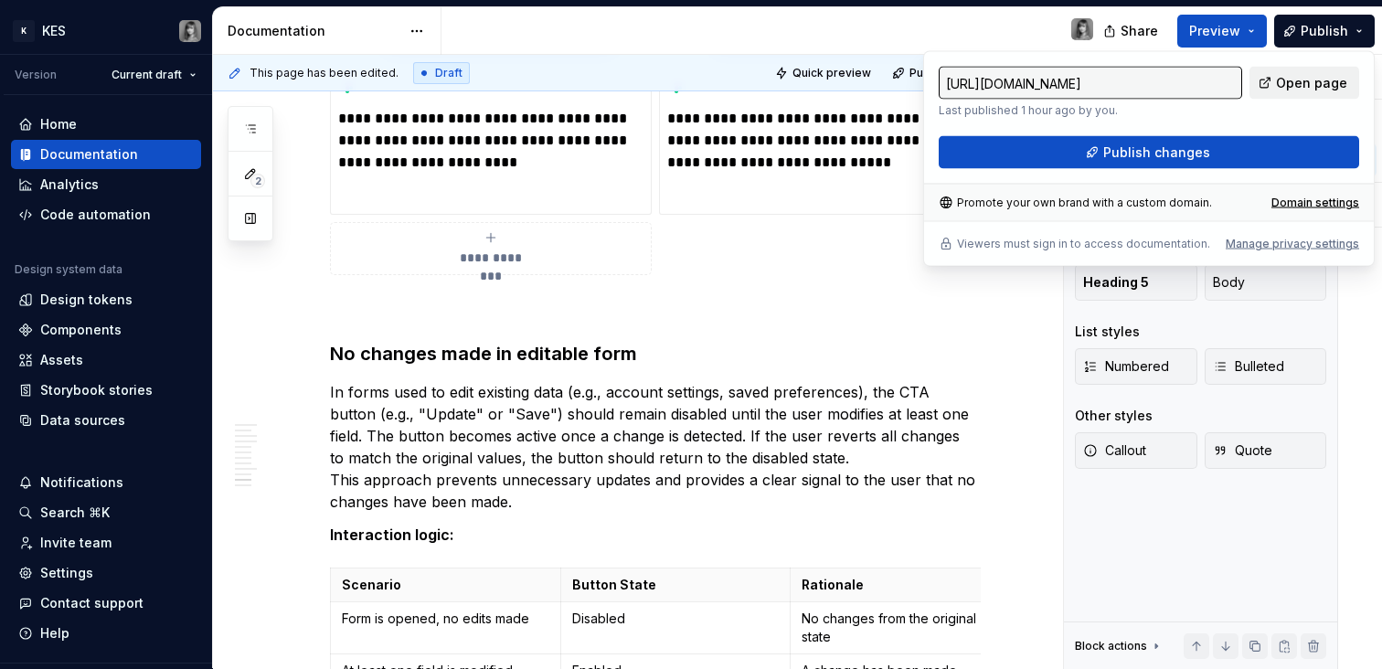
click at [1285, 89] on span "Open page" at bounding box center [1311, 83] width 71 height 18
type textarea "*"
